Goal: Use online tool/utility: Use online tool/utility

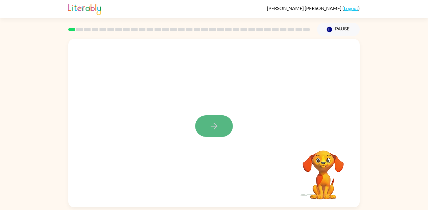
click at [212, 136] on button "button" at bounding box center [214, 125] width 38 height 21
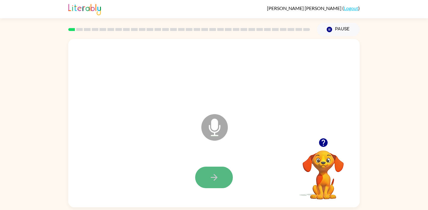
click at [226, 185] on button "button" at bounding box center [214, 176] width 38 height 21
click at [219, 180] on button "button" at bounding box center [214, 176] width 38 height 21
click at [220, 180] on button "button" at bounding box center [214, 176] width 38 height 21
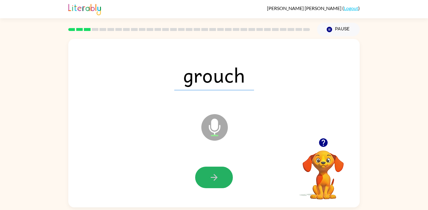
click at [220, 180] on button "button" at bounding box center [214, 176] width 38 height 21
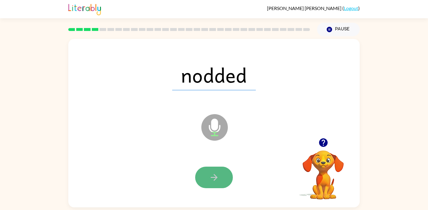
click at [220, 180] on button "button" at bounding box center [214, 176] width 38 height 21
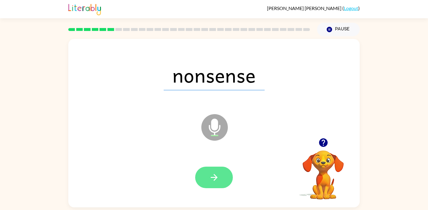
click at [220, 180] on button "button" at bounding box center [214, 176] width 38 height 21
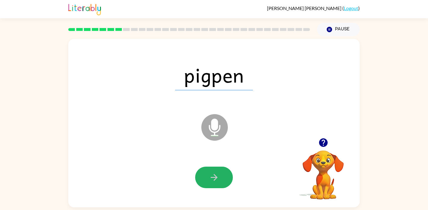
click at [220, 180] on button "button" at bounding box center [214, 176] width 38 height 21
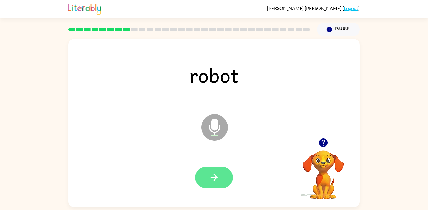
click at [221, 180] on button "button" at bounding box center [214, 176] width 38 height 21
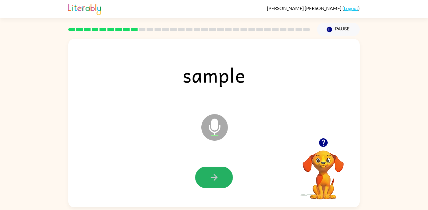
click at [221, 180] on button "button" at bounding box center [214, 176] width 38 height 21
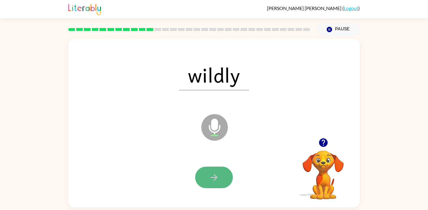
click at [221, 180] on button "button" at bounding box center [214, 176] width 38 height 21
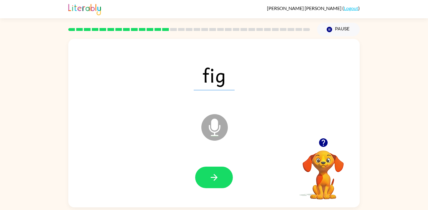
click at [221, 180] on button "button" at bounding box center [214, 176] width 38 height 21
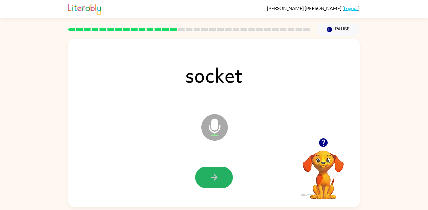
click at [221, 180] on button "button" at bounding box center [214, 176] width 38 height 21
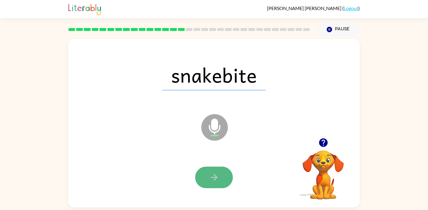
click at [222, 180] on button "button" at bounding box center [214, 176] width 38 height 21
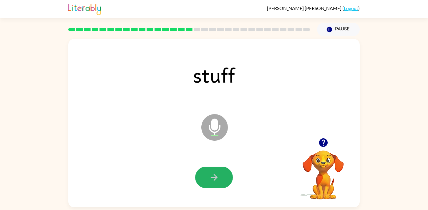
click at [222, 180] on button "button" at bounding box center [214, 176] width 38 height 21
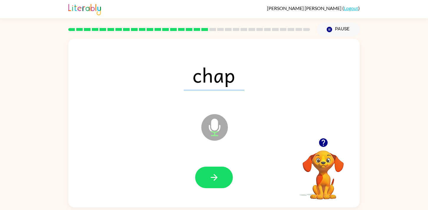
click at [222, 180] on button "button" at bounding box center [214, 176] width 38 height 21
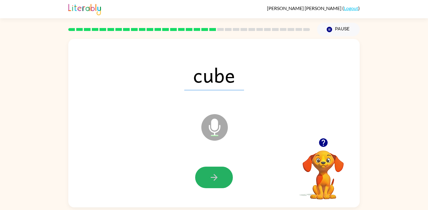
click at [222, 180] on button "button" at bounding box center [214, 176] width 38 height 21
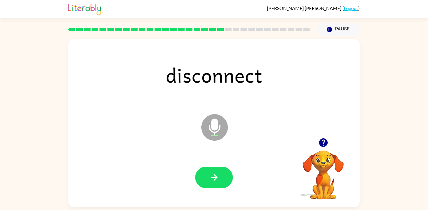
click at [222, 180] on button "button" at bounding box center [214, 176] width 38 height 21
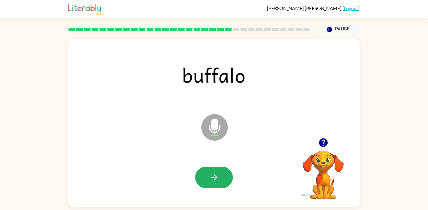
click at [222, 180] on button "button" at bounding box center [214, 176] width 38 height 21
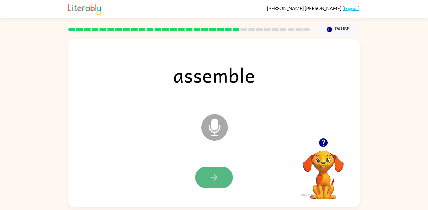
click at [222, 180] on button "button" at bounding box center [214, 176] width 38 height 21
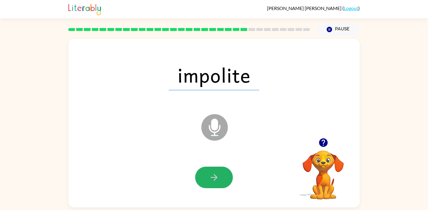
click at [222, 180] on button "button" at bounding box center [214, 176] width 38 height 21
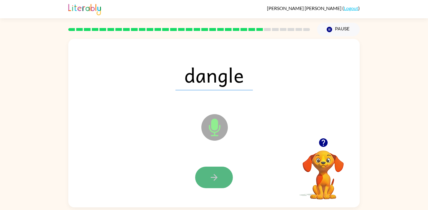
click at [222, 180] on button "button" at bounding box center [214, 176] width 38 height 21
click at [223, 178] on button "button" at bounding box center [214, 176] width 38 height 21
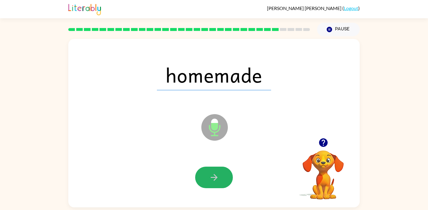
click at [223, 178] on button "button" at bounding box center [214, 176] width 38 height 21
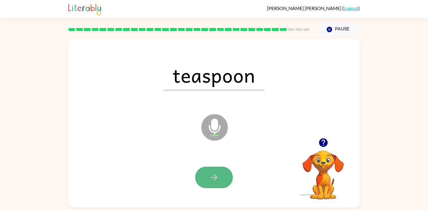
click at [226, 177] on button "button" at bounding box center [214, 176] width 38 height 21
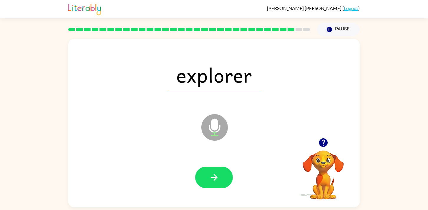
click at [226, 177] on button "button" at bounding box center [214, 176] width 38 height 21
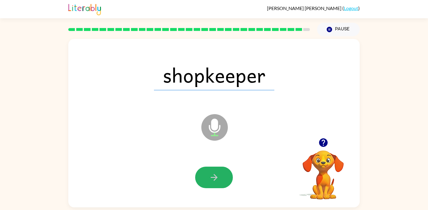
click at [226, 177] on button "button" at bounding box center [214, 176] width 38 height 21
